Goal: Task Accomplishment & Management: Manage account settings

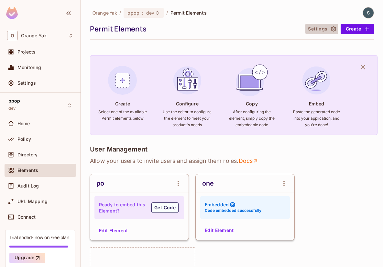
click at [223, 33] on button "Settings" at bounding box center [322, 29] width 32 height 10
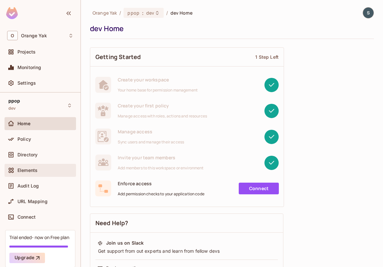
click at [37, 167] on span "Elements" at bounding box center [27, 169] width 20 height 5
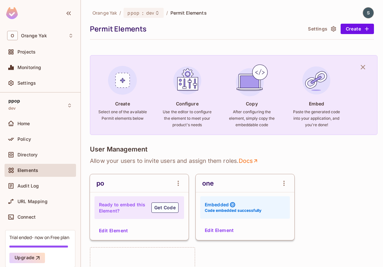
click at [331, 27] on icon "button" at bounding box center [334, 29] width 6 height 6
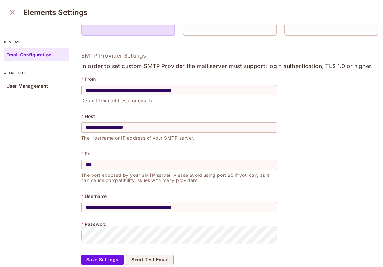
scroll to position [155, 0]
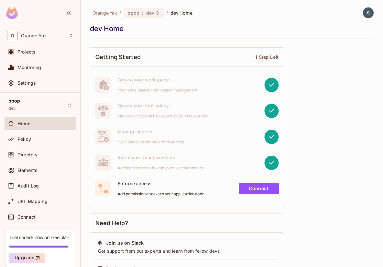
click at [359, 12] on div at bounding box center [365, 12] width 17 height 11
click at [367, 11] on img at bounding box center [368, 12] width 11 height 11
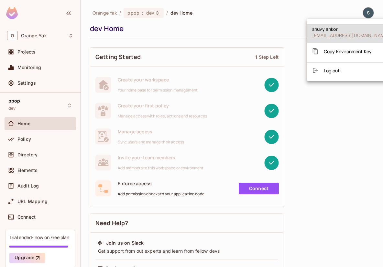
click at [350, 71] on li "Log out" at bounding box center [350, 70] width 87 height 10
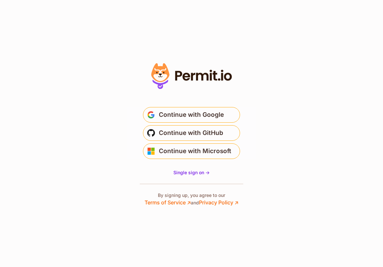
type input "**********"
click at [0, 0] on button "Continue" at bounding box center [0, 0] width 0 height 0
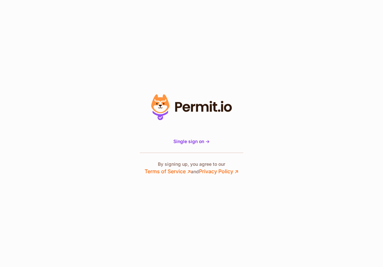
click at [0, 0] on button "Continue" at bounding box center [0, 0] width 0 height 0
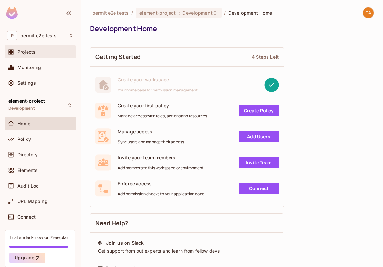
click at [40, 53] on div "Projects" at bounding box center [45, 51] width 56 height 5
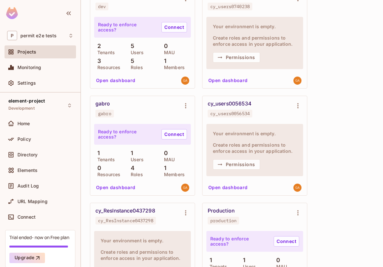
scroll to position [579, 0]
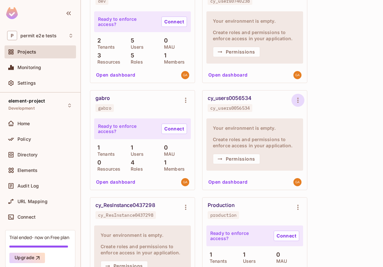
click at [299, 100] on icon "Environment settings" at bounding box center [298, 100] width 8 height 8
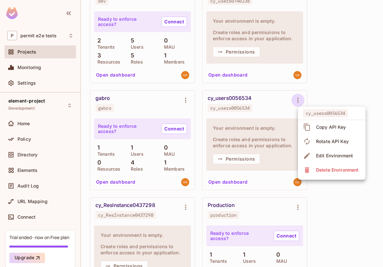
click at [320, 166] on span "Delete Environment" at bounding box center [337, 170] width 46 height 10
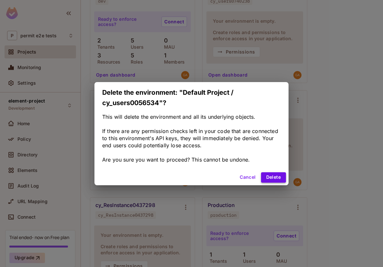
click at [274, 176] on button "Delete" at bounding box center [273, 177] width 25 height 10
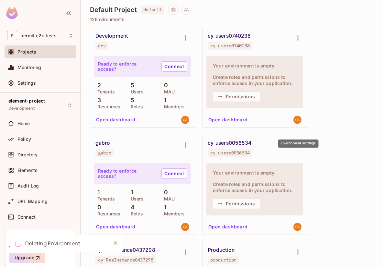
scroll to position [524, 0]
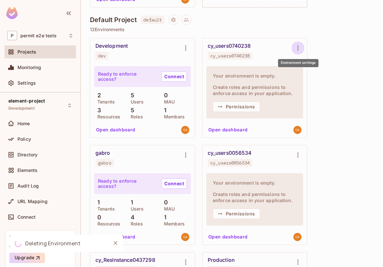
click at [296, 48] on icon "Environment settings" at bounding box center [298, 48] width 8 height 8
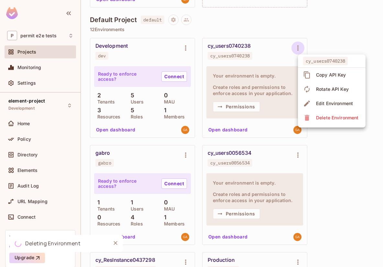
click at [315, 119] on span "Delete Environment" at bounding box center [337, 117] width 46 height 10
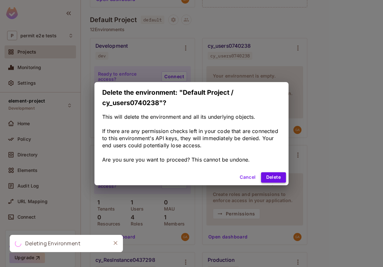
click at [278, 173] on button "Delete" at bounding box center [273, 177] width 25 height 10
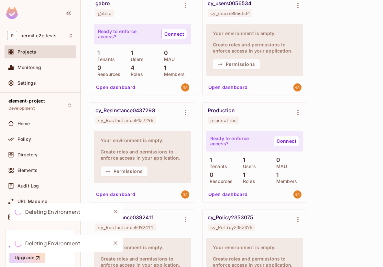
scroll to position [677, 0]
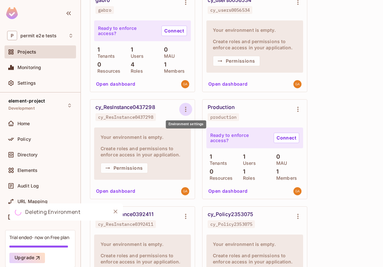
click at [185, 107] on icon "Environment settings" at bounding box center [186, 109] width 8 height 8
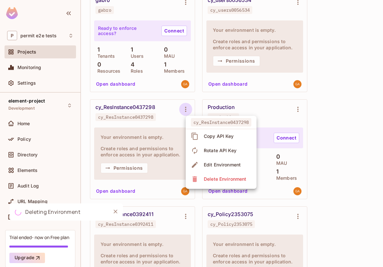
click at [202, 176] on span "Delete Environment" at bounding box center [225, 179] width 46 height 10
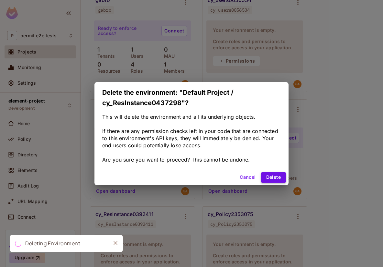
click at [282, 178] on button "Delete" at bounding box center [273, 177] width 25 height 10
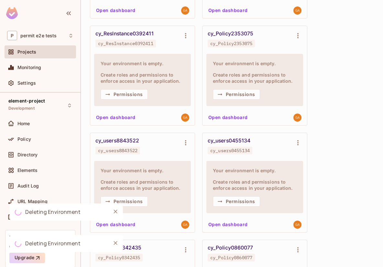
scroll to position [898, 0]
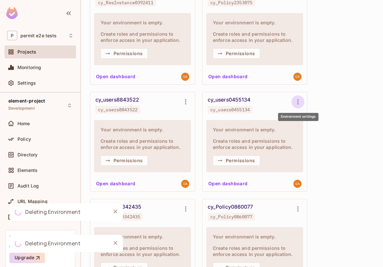
click at [297, 105] on icon "Environment settings" at bounding box center [298, 102] width 8 height 8
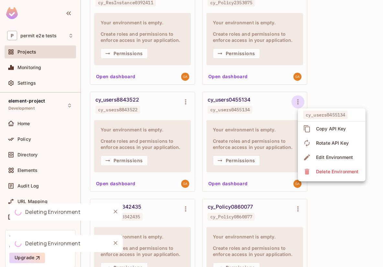
click at [320, 170] on div "Delete Environment" at bounding box center [337, 171] width 42 height 6
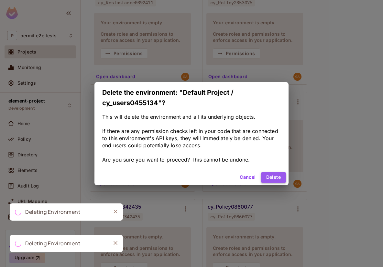
click at [279, 179] on button "Delete" at bounding box center [273, 177] width 25 height 10
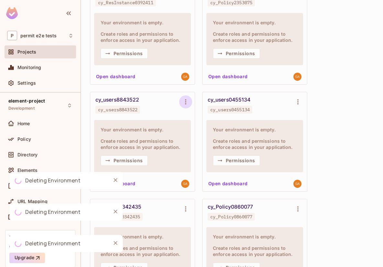
click at [188, 104] on icon "Environment settings" at bounding box center [186, 102] width 8 height 8
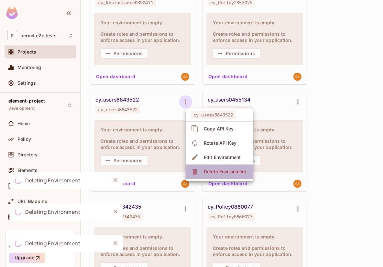
click at [210, 165] on li "Delete Environment" at bounding box center [220, 171] width 68 height 14
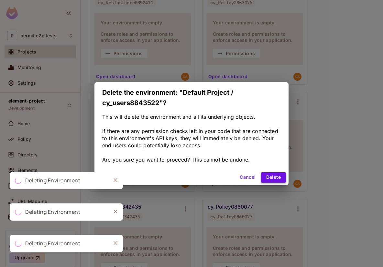
click at [273, 174] on button "Delete" at bounding box center [273, 177] width 25 height 10
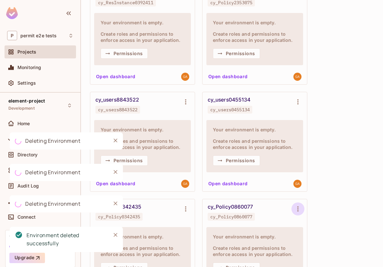
click at [294, 205] on div "Development dev Ready to enforce access? Connect 2 Tenants 5 Users 0 MAU 3 Reso…" at bounding box center [232, 34] width 284 height 741
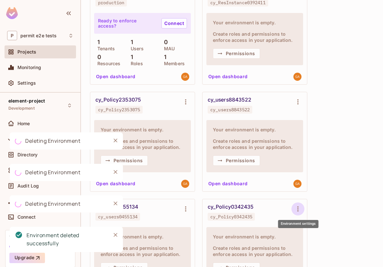
click at [299, 211] on icon "Environment settings" at bounding box center [298, 209] width 8 height 8
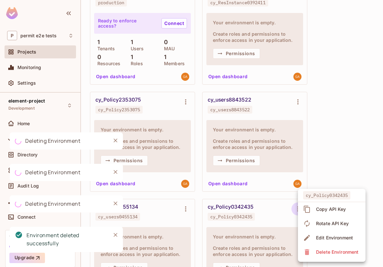
click at [316, 249] on div "Delete Environment" at bounding box center [337, 251] width 42 height 6
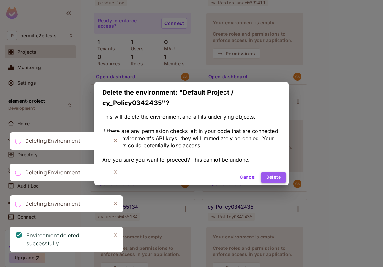
click at [282, 175] on button "Delete" at bounding box center [273, 177] width 25 height 10
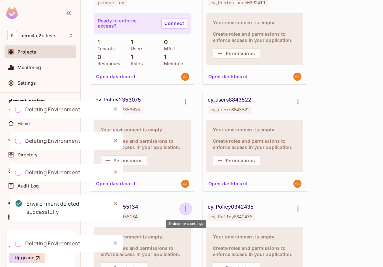
click at [189, 209] on icon "Environment settings" at bounding box center [186, 209] width 8 height 8
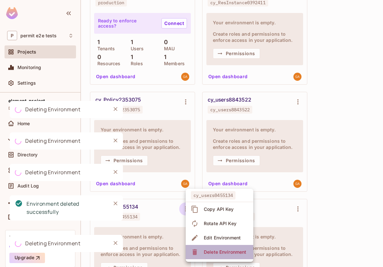
click at [207, 248] on div "Delete Environment" at bounding box center [225, 251] width 42 height 6
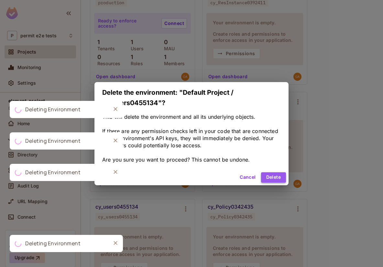
click at [271, 173] on button "Delete" at bounding box center [273, 177] width 25 height 10
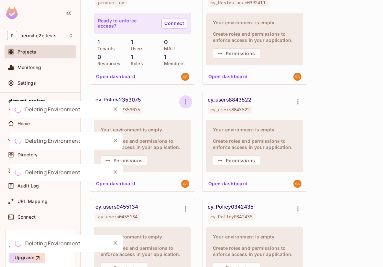
click at [186, 101] on icon "Environment settings" at bounding box center [185, 101] width 1 height 5
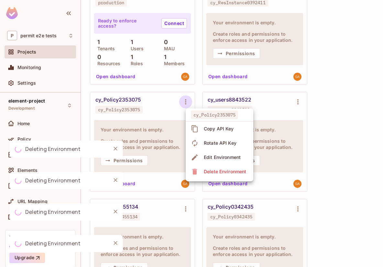
click at [213, 174] on div "Delete Environment" at bounding box center [225, 171] width 42 height 6
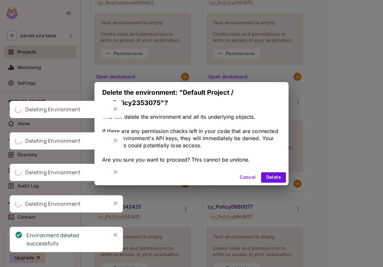
scroll to position [684, 0]
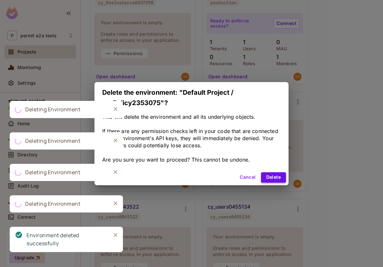
click at [266, 177] on button "Delete" at bounding box center [273, 177] width 25 height 10
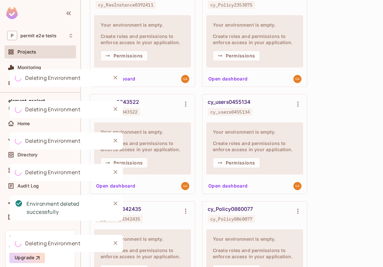
scroll to position [848, 0]
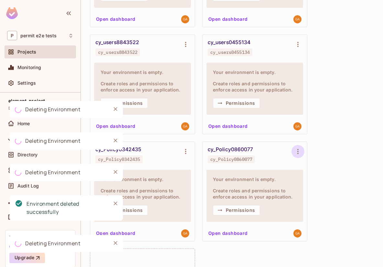
click at [301, 154] on icon "Environment settings" at bounding box center [298, 151] width 8 height 8
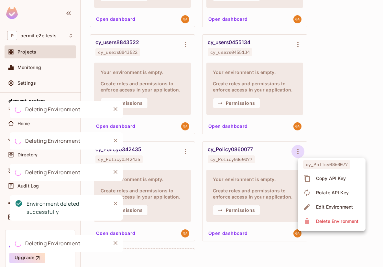
click at [313, 222] on div "Delete Environment" at bounding box center [331, 221] width 57 height 10
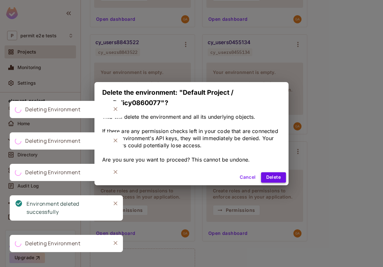
click at [273, 178] on button "Delete" at bounding box center [273, 177] width 25 height 10
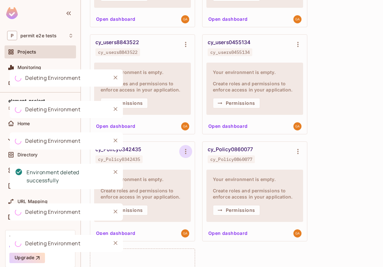
click at [187, 149] on icon "Environment settings" at bounding box center [186, 151] width 8 height 8
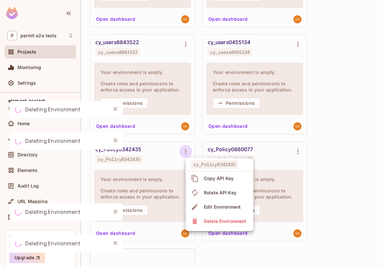
click at [222, 219] on div "Delete Environment" at bounding box center [225, 221] width 42 height 6
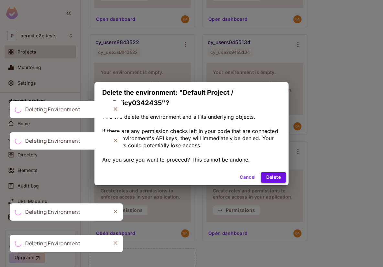
click at [271, 179] on button "Delete" at bounding box center [273, 177] width 25 height 10
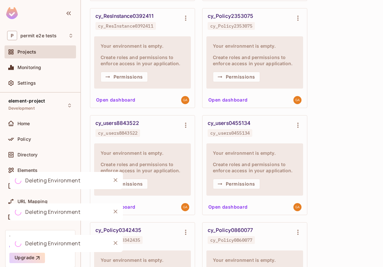
scroll to position [744, 0]
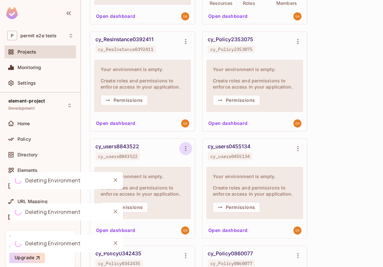
click at [181, 149] on button "Environment settings" at bounding box center [185, 148] width 13 height 13
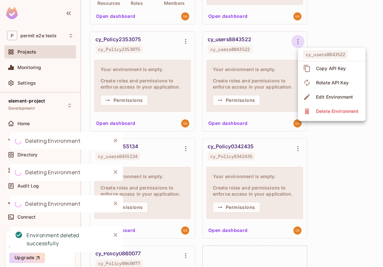
click at [338, 156] on div at bounding box center [191, 133] width 383 height 267
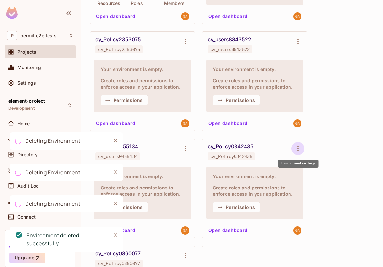
click at [300, 149] on icon "Environment settings" at bounding box center [298, 148] width 8 height 8
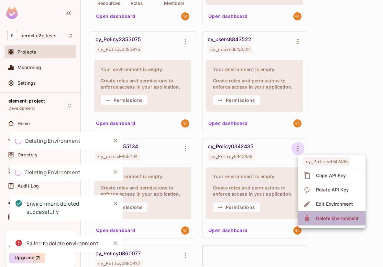
click at [321, 217] on div "Delete Environment" at bounding box center [337, 218] width 42 height 6
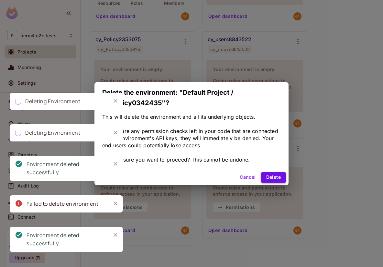
click at [284, 179] on button "Delete" at bounding box center [273, 177] width 25 height 10
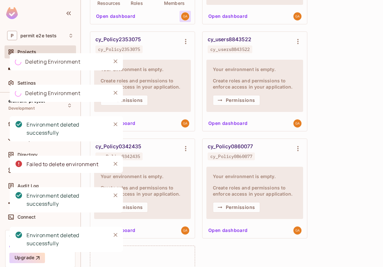
scroll to position [723, 0]
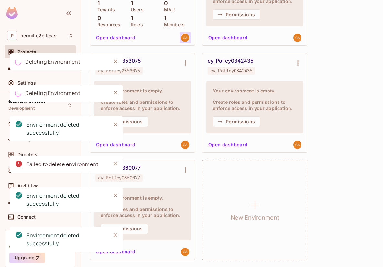
click at [183, 42] on div at bounding box center [185, 37] width 11 height 11
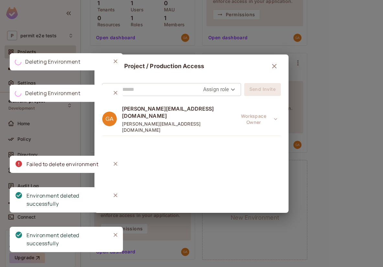
click at [276, 62] on button "button" at bounding box center [274, 66] width 13 height 13
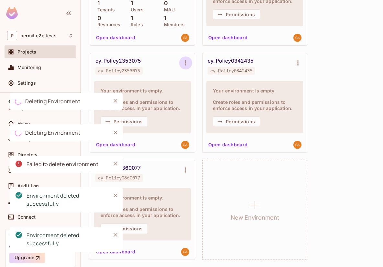
click at [188, 65] on icon "Environment settings" at bounding box center [186, 63] width 8 height 8
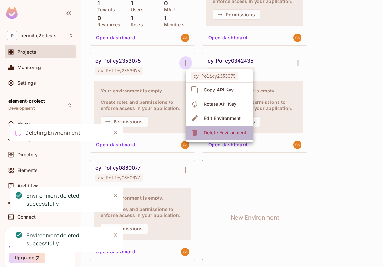
click at [205, 129] on span "Delete Environment" at bounding box center [225, 132] width 46 height 10
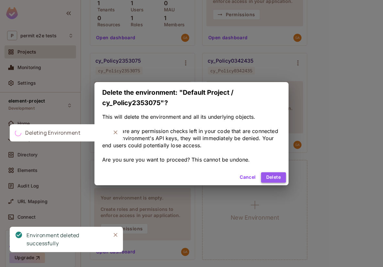
click at [273, 173] on button "Delete" at bounding box center [273, 177] width 25 height 10
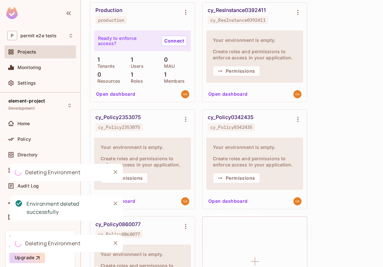
scroll to position [634, 0]
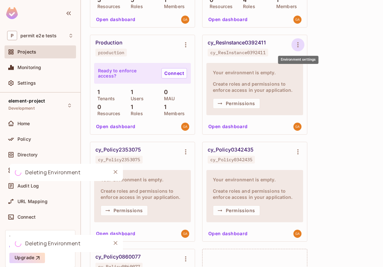
click at [297, 48] on icon "Environment settings" at bounding box center [298, 45] width 8 height 8
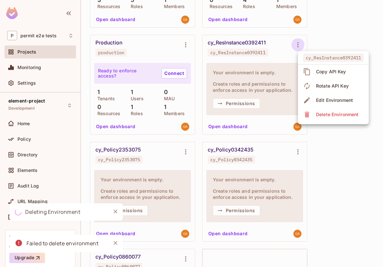
click at [315, 111] on span "Delete Environment" at bounding box center [337, 114] width 46 height 10
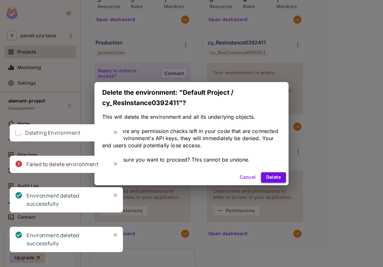
click at [275, 176] on button "Delete" at bounding box center [273, 177] width 25 height 10
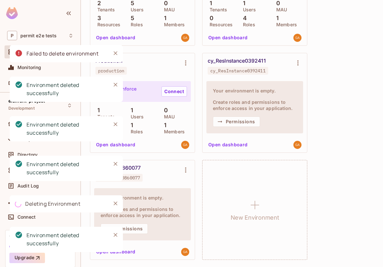
scroll to position [614, 0]
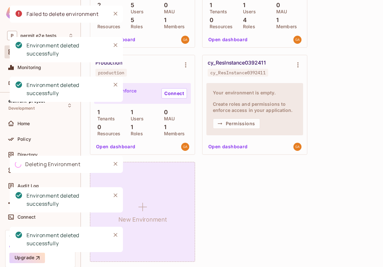
click at [188, 174] on div "New Environment" at bounding box center [142, 212] width 105 height 100
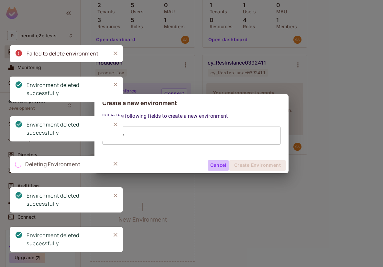
click at [218, 169] on button "Cancel" at bounding box center [218, 165] width 21 height 10
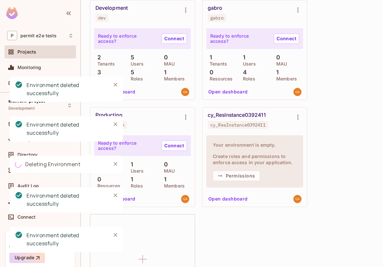
scroll to position [541, 0]
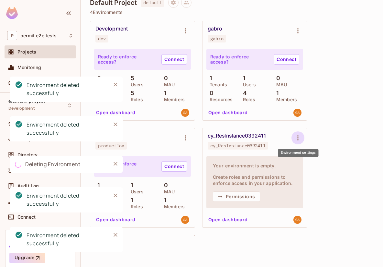
click at [301, 140] on icon "Environment settings" at bounding box center [298, 138] width 8 height 8
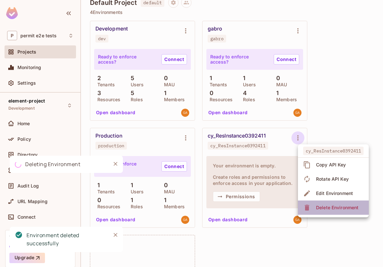
click at [319, 209] on div "Delete Environment" at bounding box center [337, 207] width 42 height 6
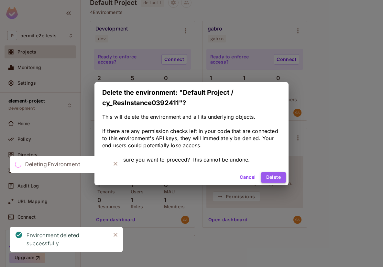
click at [270, 175] on button "Delete" at bounding box center [273, 177] width 25 height 10
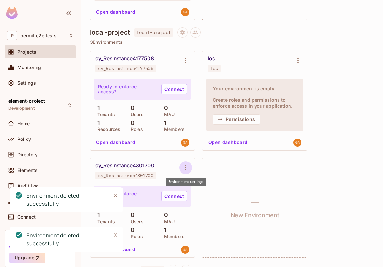
scroll to position [274, 0]
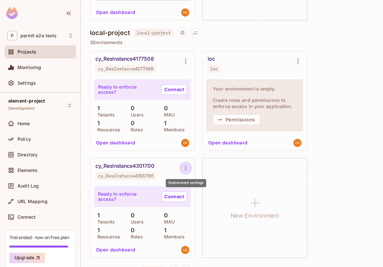
click at [185, 165] on icon "Environment settings" at bounding box center [186, 168] width 8 height 8
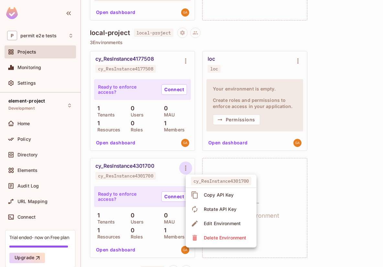
click at [213, 238] on div "Delete Environment" at bounding box center [225, 237] width 42 height 6
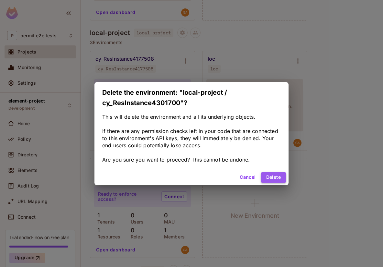
click at [274, 178] on button "Delete" at bounding box center [273, 177] width 25 height 10
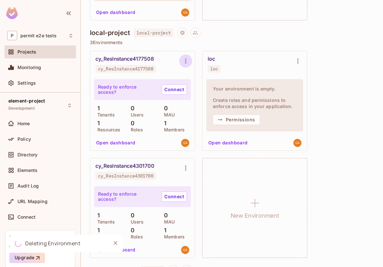
click at [186, 60] on icon "Environment settings" at bounding box center [186, 61] width 8 height 8
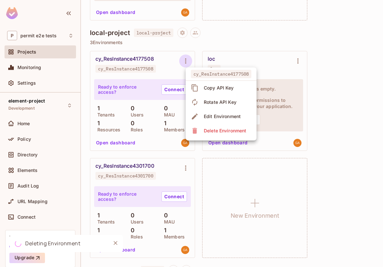
click at [204, 131] on span "Delete Environment" at bounding box center [225, 130] width 46 height 10
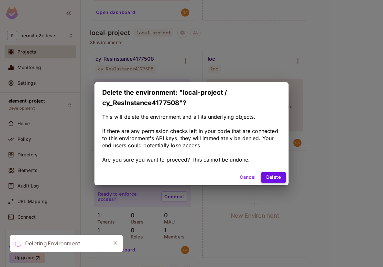
click at [270, 176] on button "Delete" at bounding box center [273, 177] width 25 height 10
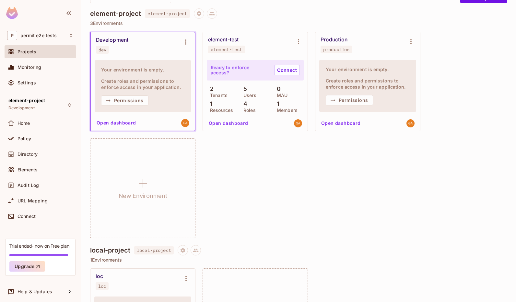
scroll to position [0, 0]
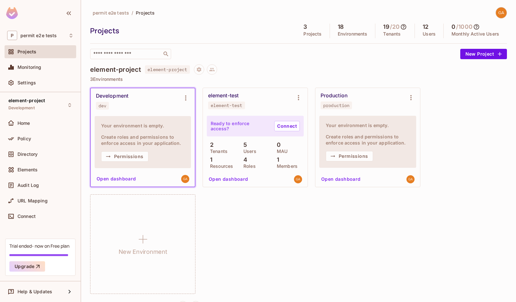
click at [383, 13] on div at bounding box center [497, 12] width 17 height 11
click at [383, 14] on img at bounding box center [500, 12] width 11 height 11
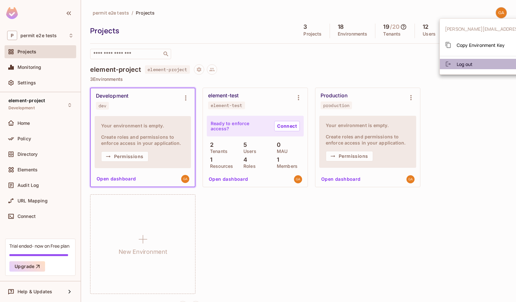
click at [383, 67] on li "Log out" at bounding box center [501, 64] width 125 height 10
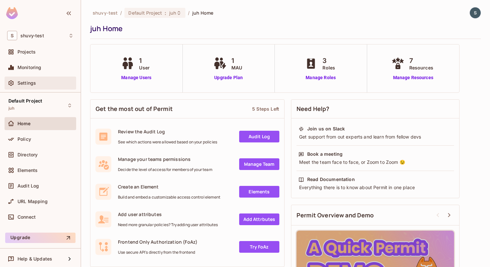
click at [45, 84] on div "Settings" at bounding box center [45, 82] width 56 height 5
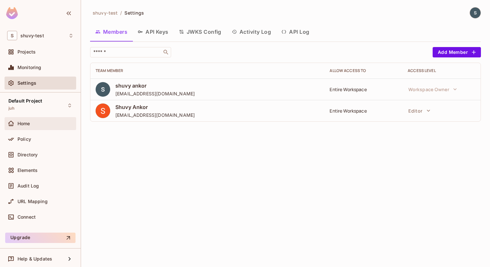
click at [42, 123] on div "Home" at bounding box center [45, 123] width 56 height 5
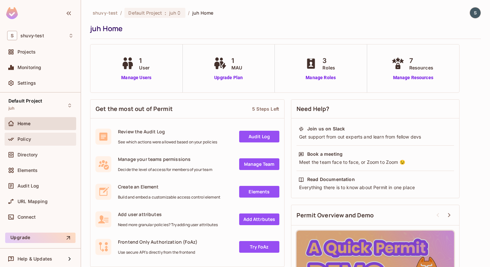
click at [38, 144] on div "Policy" at bounding box center [41, 138] width 72 height 13
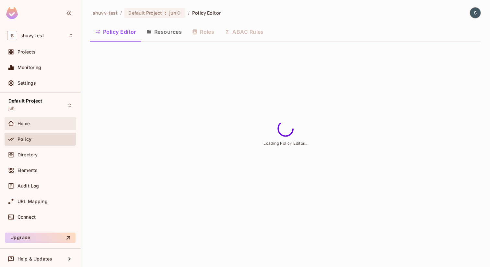
click at [33, 120] on div "Home" at bounding box center [40, 124] width 66 height 8
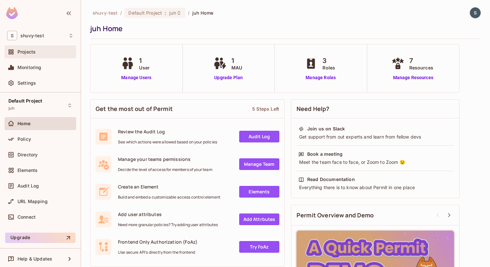
click at [46, 53] on div "Projects" at bounding box center [45, 51] width 56 height 5
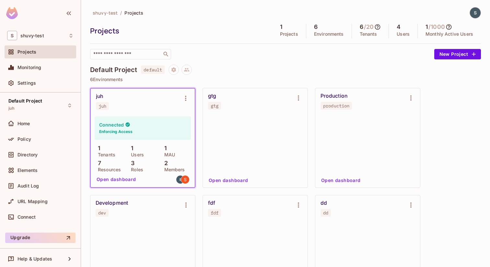
click at [470, 10] on div at bounding box center [474, 12] width 11 height 11
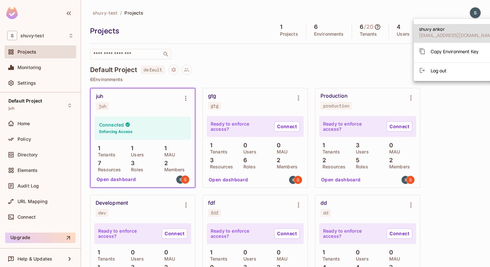
click at [443, 69] on span "Log out" at bounding box center [438, 70] width 16 height 6
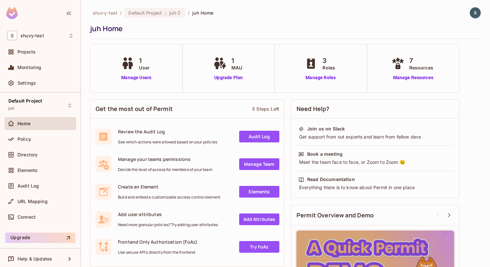
click at [282, 25] on div "juh Home" at bounding box center [283, 29] width 387 height 10
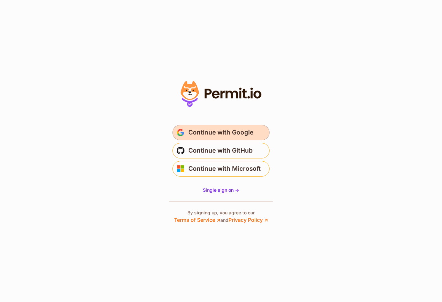
click at [245, 135] on span "Continue with Google" at bounding box center [220, 133] width 65 height 10
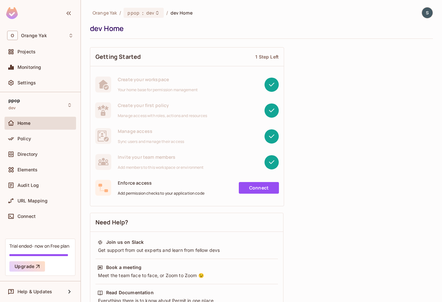
scroll to position [54, 0]
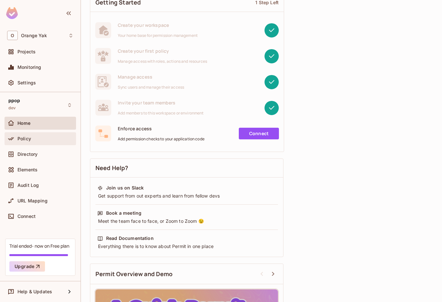
click at [36, 139] on div "Policy" at bounding box center [45, 138] width 56 height 5
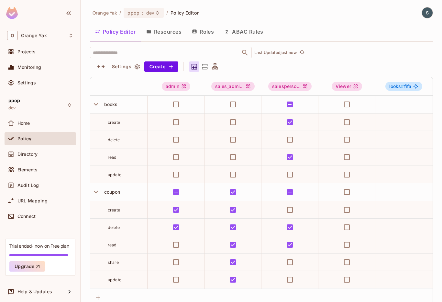
click at [208, 34] on button "Roles" at bounding box center [203, 32] width 32 height 16
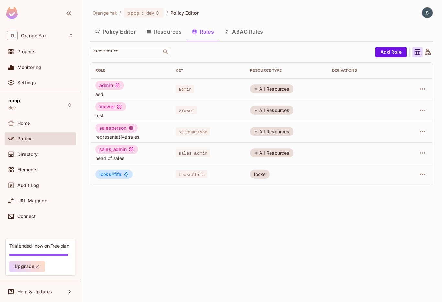
click at [49, 161] on div "Directory" at bounding box center [41, 156] width 72 height 16
click at [47, 155] on div "Directory" at bounding box center [45, 154] width 56 height 5
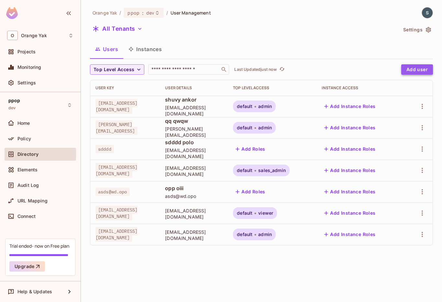
click at [417, 68] on button "Add user" at bounding box center [418, 69] width 32 height 10
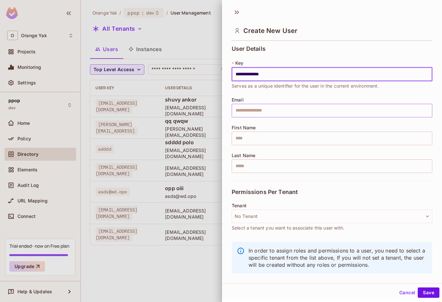
type input "**********"
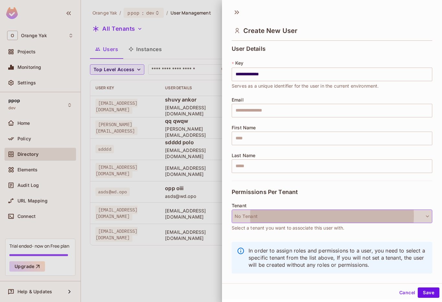
click at [263, 222] on button "No Tenant" at bounding box center [332, 217] width 201 height 14
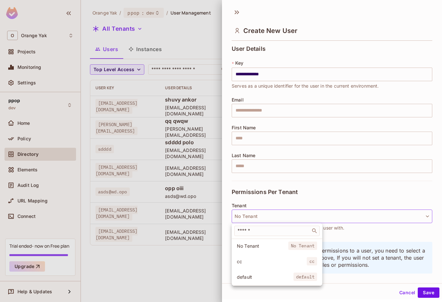
click at [255, 268] on li "cc cc" at bounding box center [277, 262] width 91 height 14
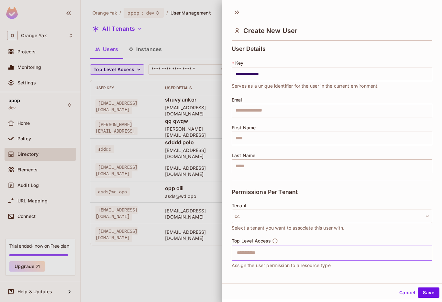
scroll to position [42, 0]
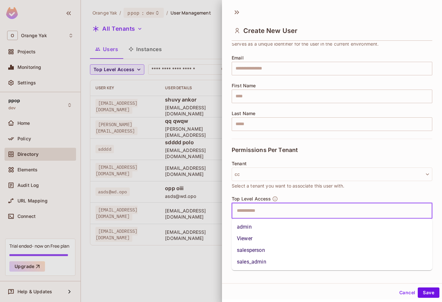
click at [265, 210] on input "text" at bounding box center [326, 211] width 187 height 13
click at [256, 235] on li "Viewer" at bounding box center [332, 239] width 201 height 12
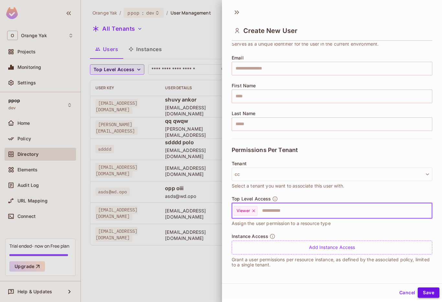
click at [427, 290] on button "Save" at bounding box center [429, 293] width 22 height 10
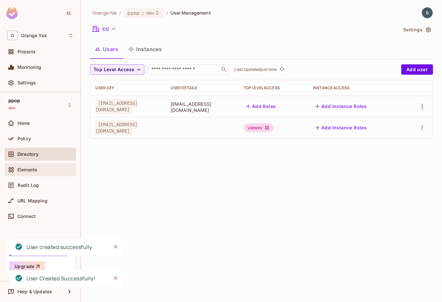
click at [39, 173] on div "Elements" at bounding box center [40, 170] width 66 height 8
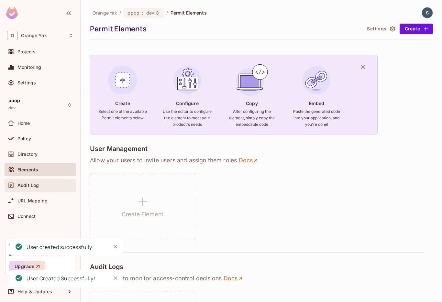
click at [37, 184] on span "Audit Log" at bounding box center [27, 185] width 21 height 5
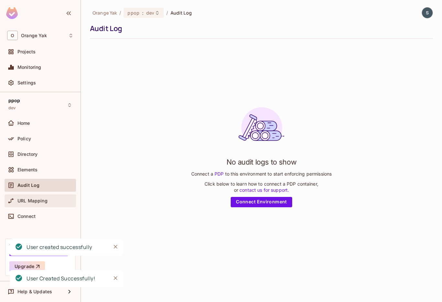
click at [39, 200] on span "URL Mapping" at bounding box center [32, 201] width 30 height 5
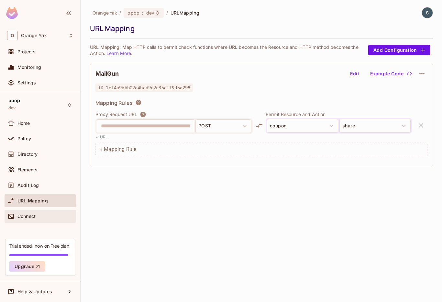
click at [37, 221] on div "Connect" at bounding box center [41, 216] width 72 height 13
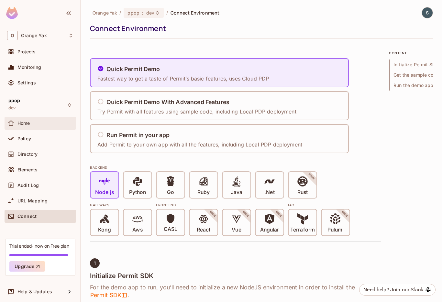
click at [47, 123] on div "Home" at bounding box center [45, 123] width 56 height 5
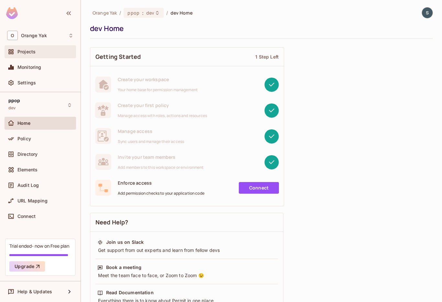
click at [23, 52] on span "Projects" at bounding box center [26, 51] width 18 height 5
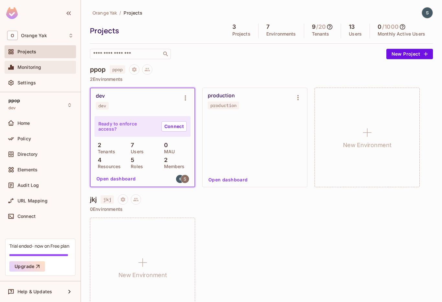
click at [32, 67] on span "Monitoring" at bounding box center [29, 67] width 24 height 5
